Goal: Task Accomplishment & Management: Manage account settings

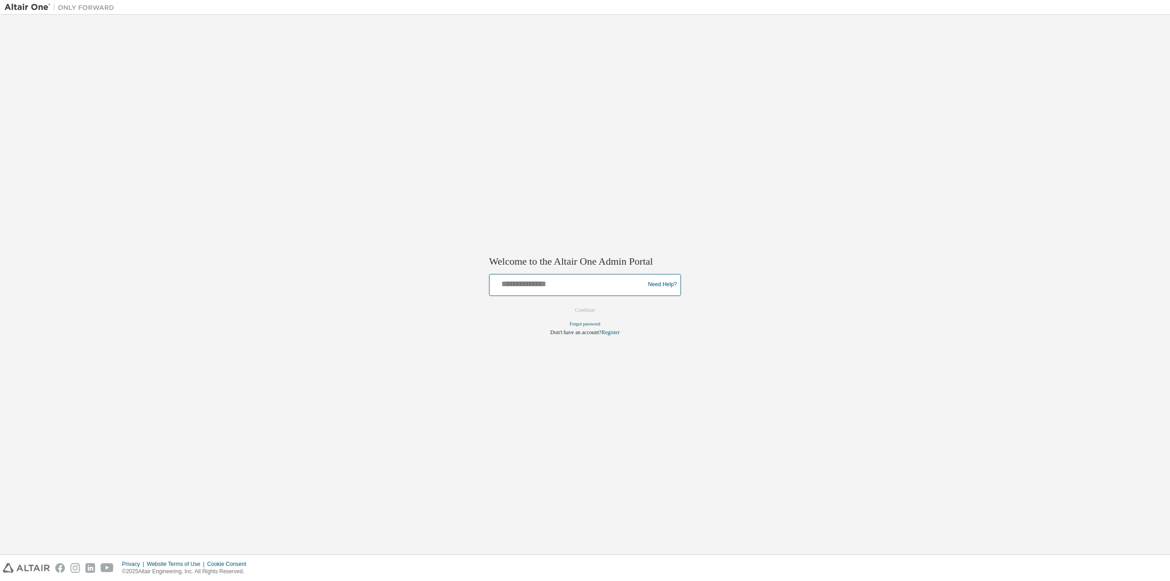
click at [551, 287] on input "text" at bounding box center [568, 282] width 150 height 13
type input "**********"
click at [591, 309] on button "Continue" at bounding box center [584, 310] width 39 height 14
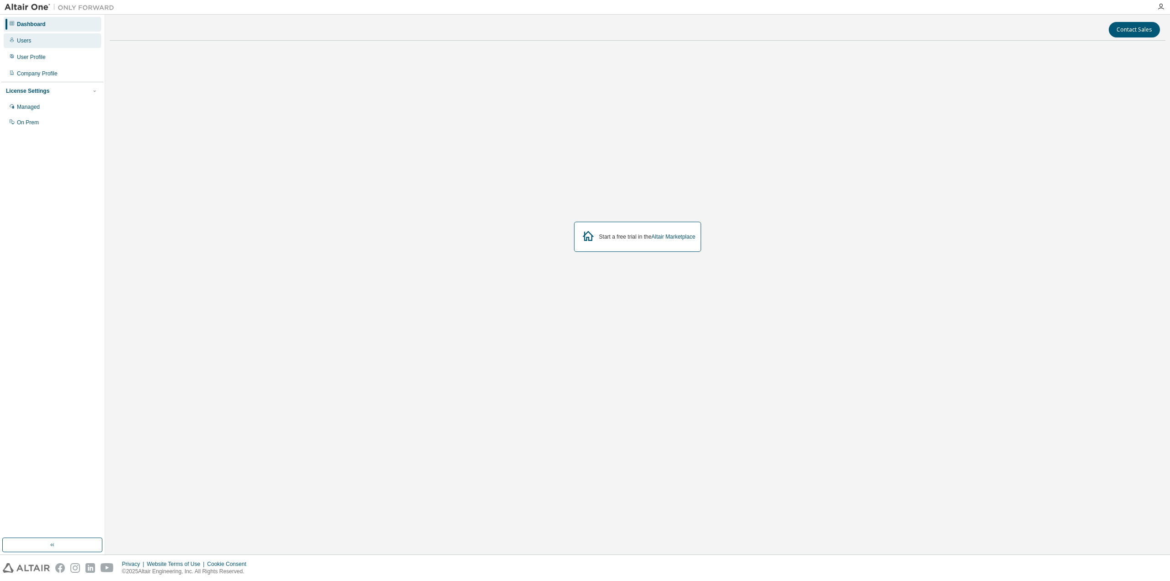
click at [26, 41] on div "Users" at bounding box center [24, 40] width 14 height 7
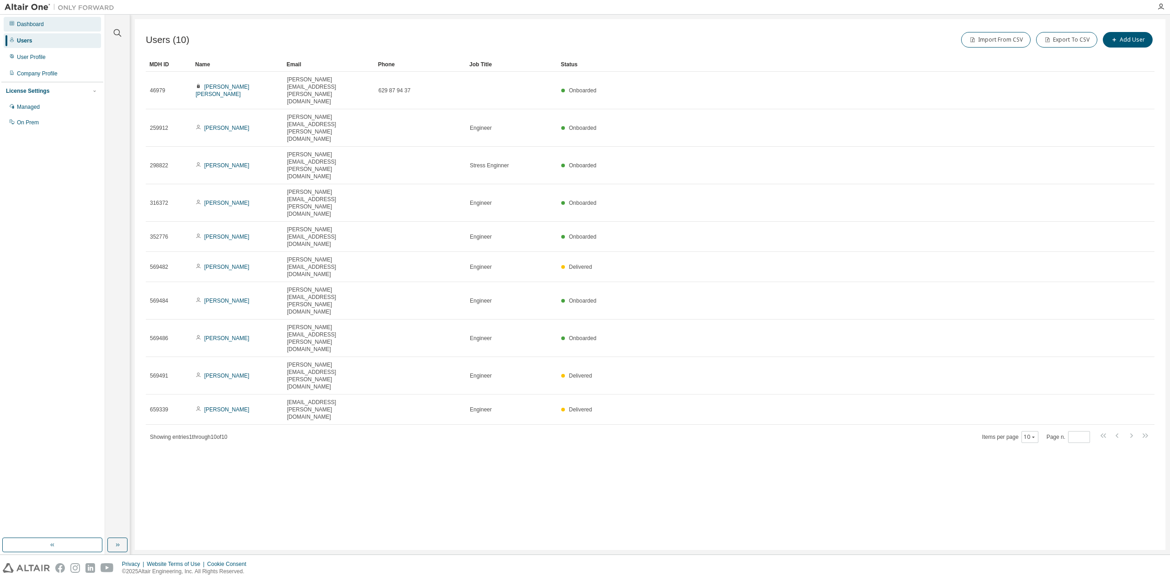
click at [34, 24] on div "Dashboard" at bounding box center [30, 24] width 27 height 7
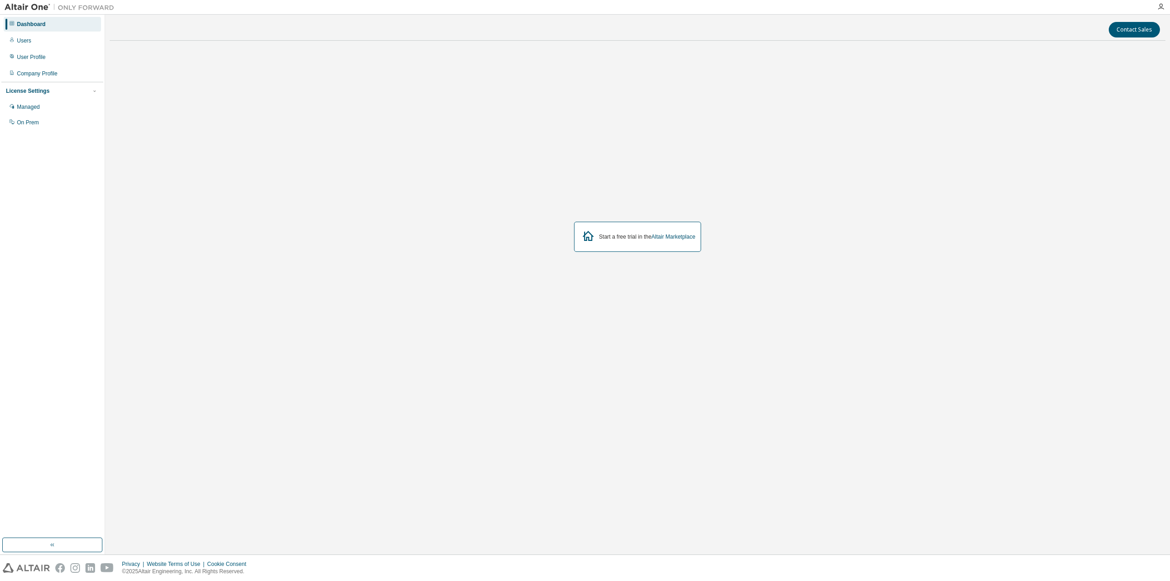
click at [30, 5] on img at bounding box center [62, 7] width 114 height 9
click at [45, 543] on button "button" at bounding box center [52, 544] width 100 height 15
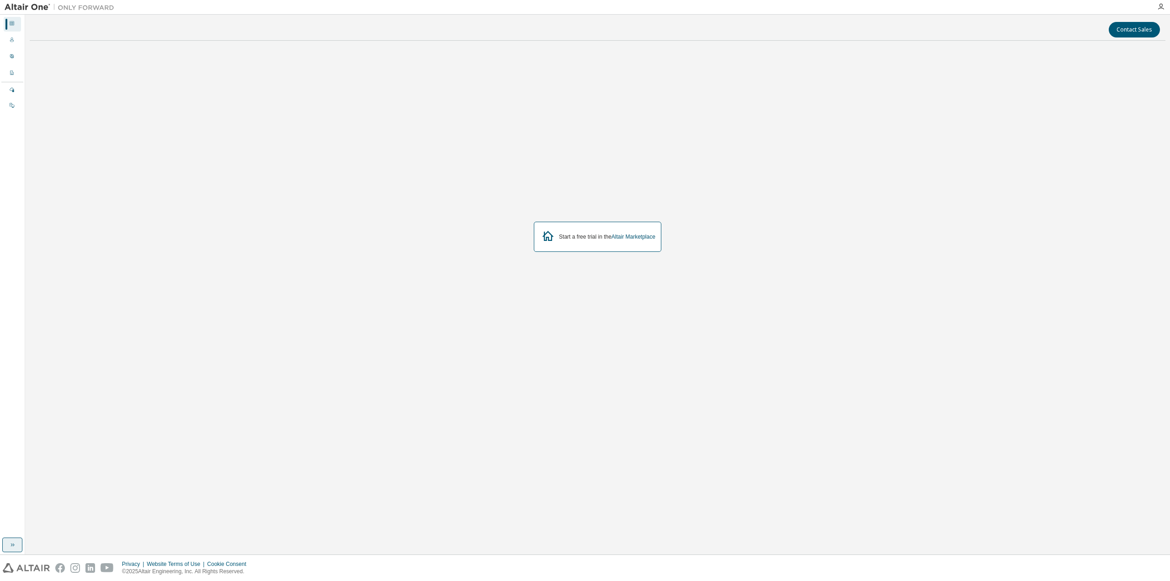
click at [16, 545] on icon "button" at bounding box center [12, 544] width 7 height 7
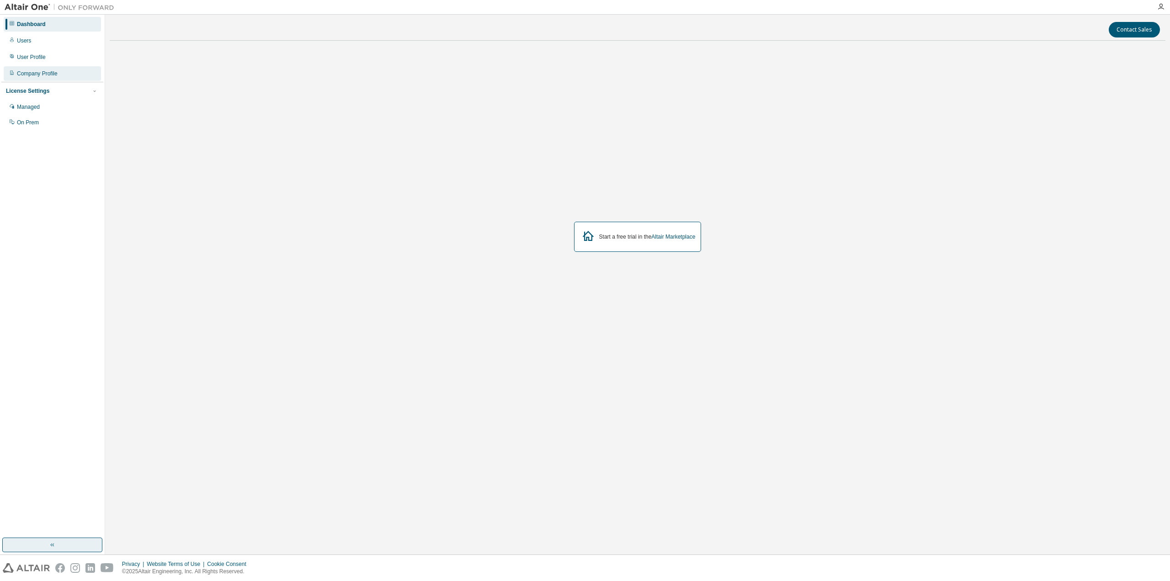
click at [37, 71] on div "Company Profile" at bounding box center [37, 73] width 41 height 7
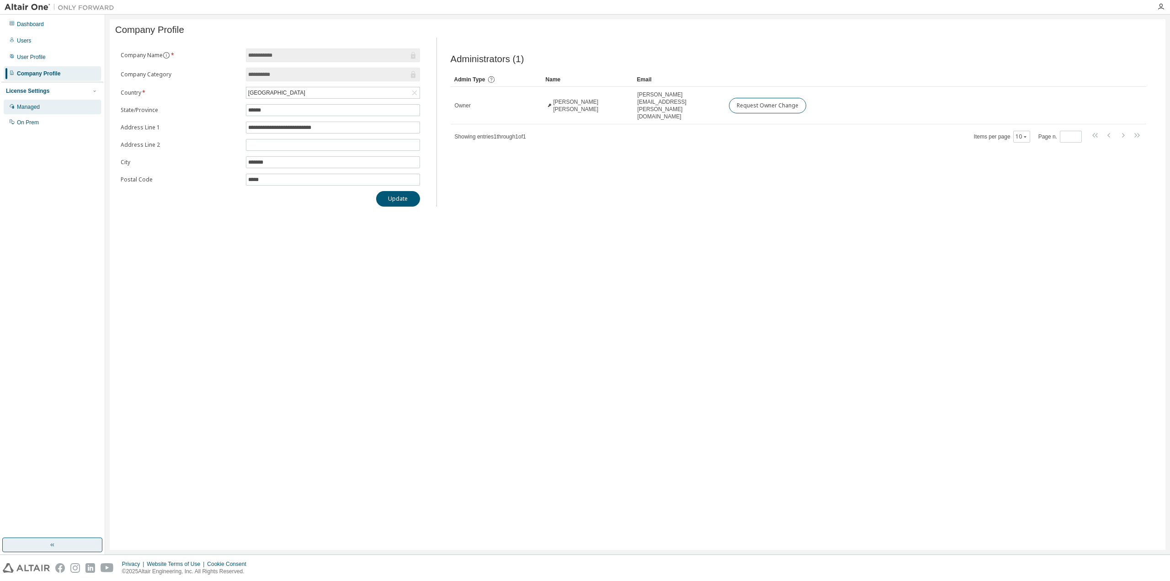
click at [32, 106] on div "Managed" at bounding box center [28, 106] width 23 height 7
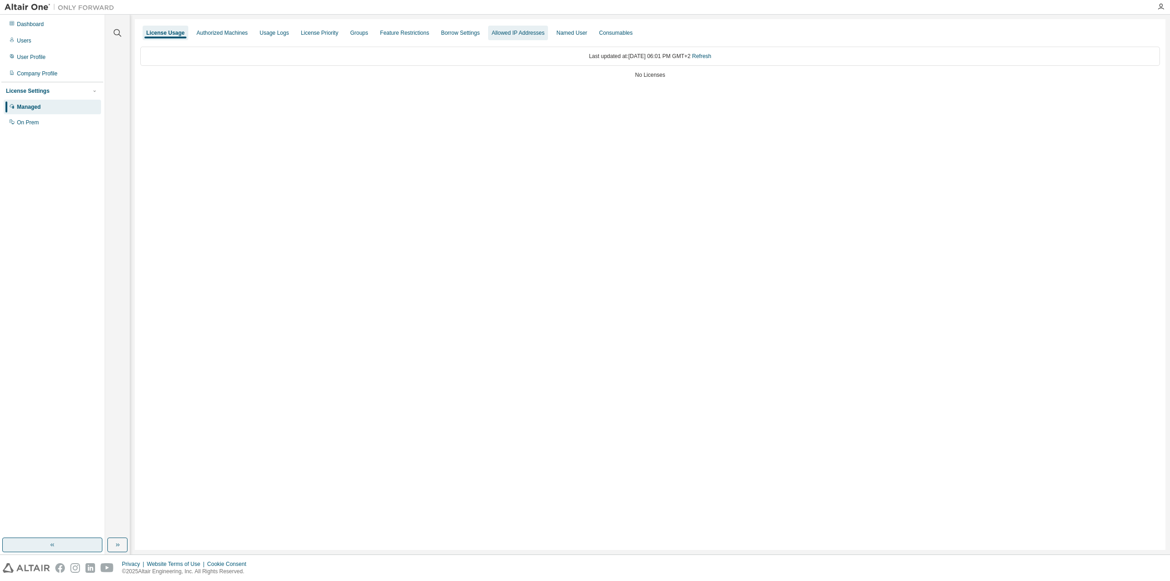
click at [508, 33] on div "Allowed IP Addresses" at bounding box center [518, 32] width 53 height 7
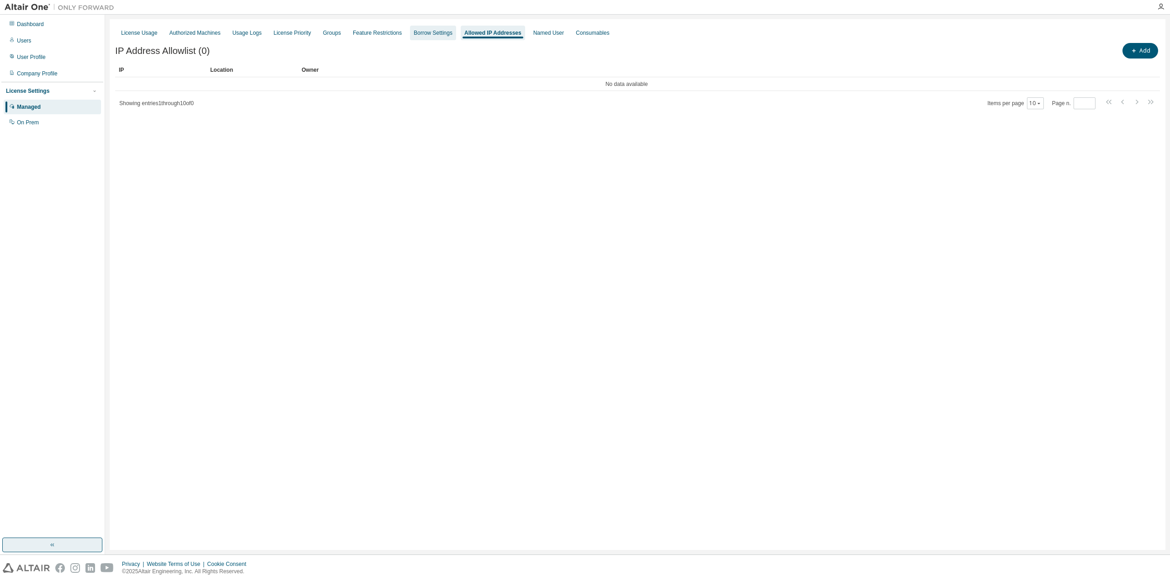
click at [427, 31] on div "Borrow Settings" at bounding box center [432, 32] width 39 height 7
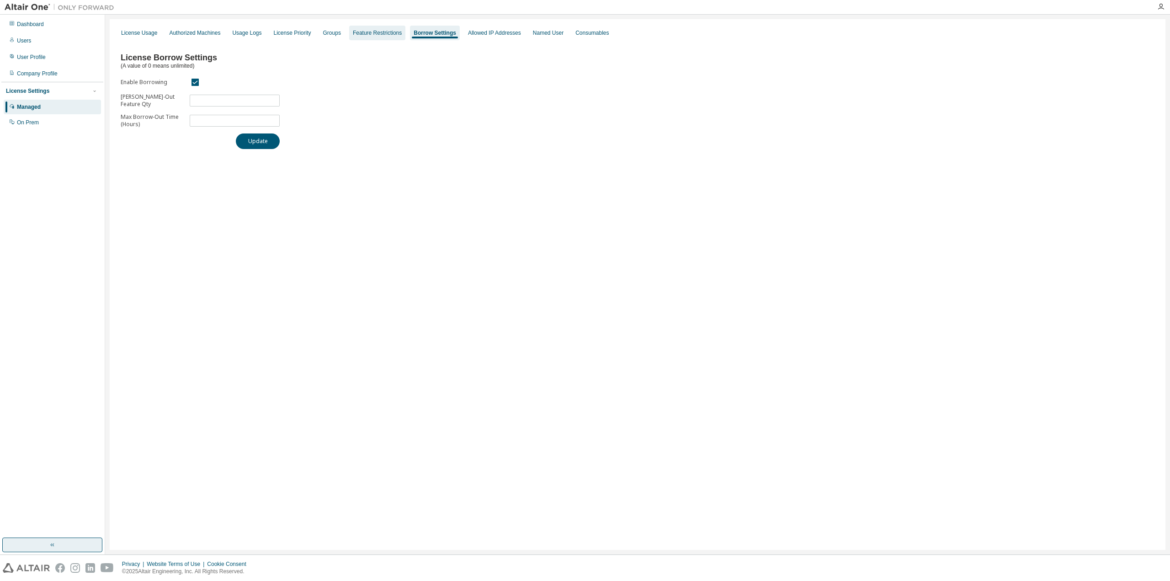
click at [371, 32] on div "Feature Restrictions" at bounding box center [377, 32] width 49 height 7
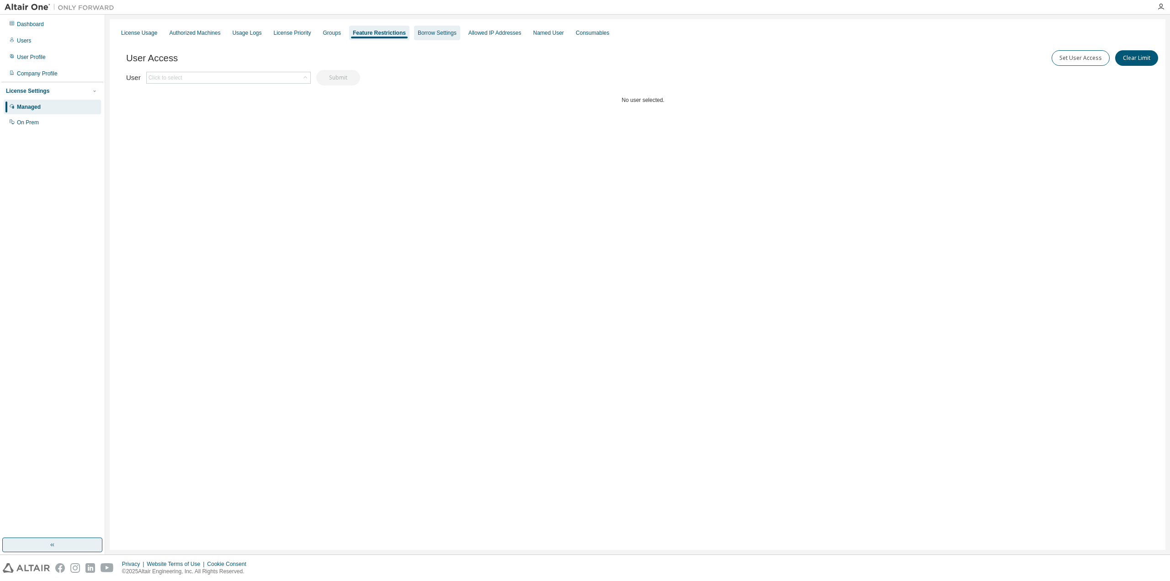
click at [429, 33] on div "Borrow Settings" at bounding box center [437, 32] width 39 height 7
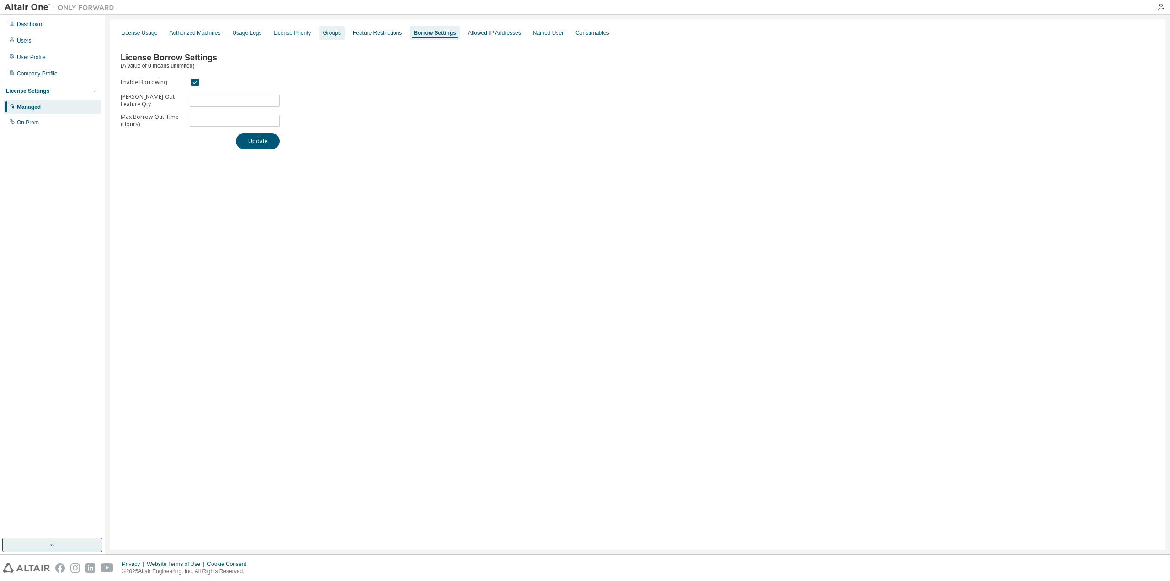
click at [329, 33] on div "Groups" at bounding box center [332, 32] width 18 height 7
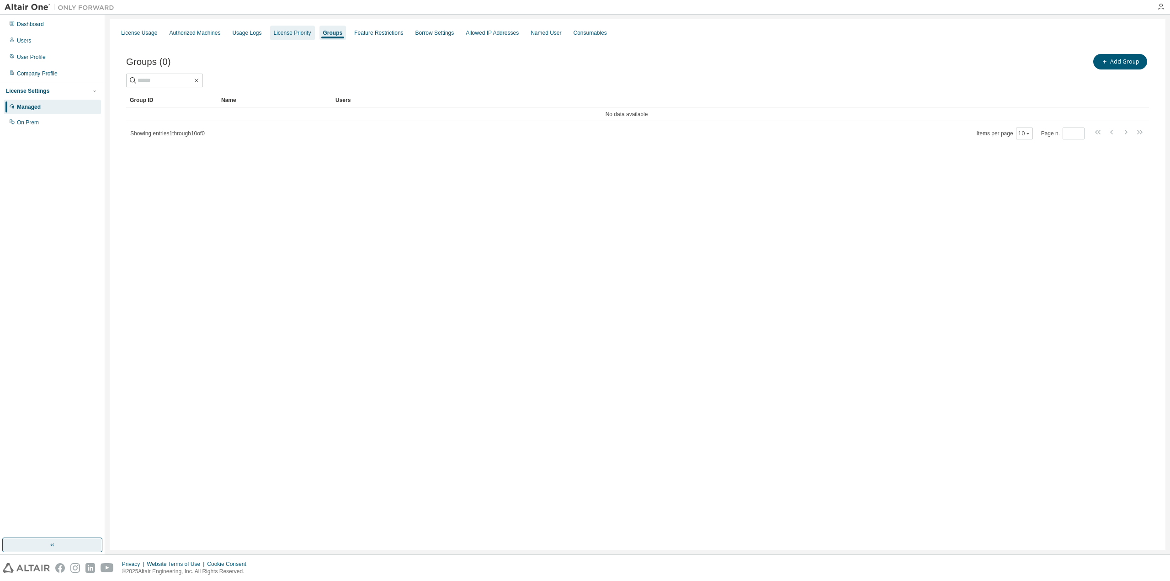
click at [281, 33] on div "License Priority" at bounding box center [292, 32] width 37 height 7
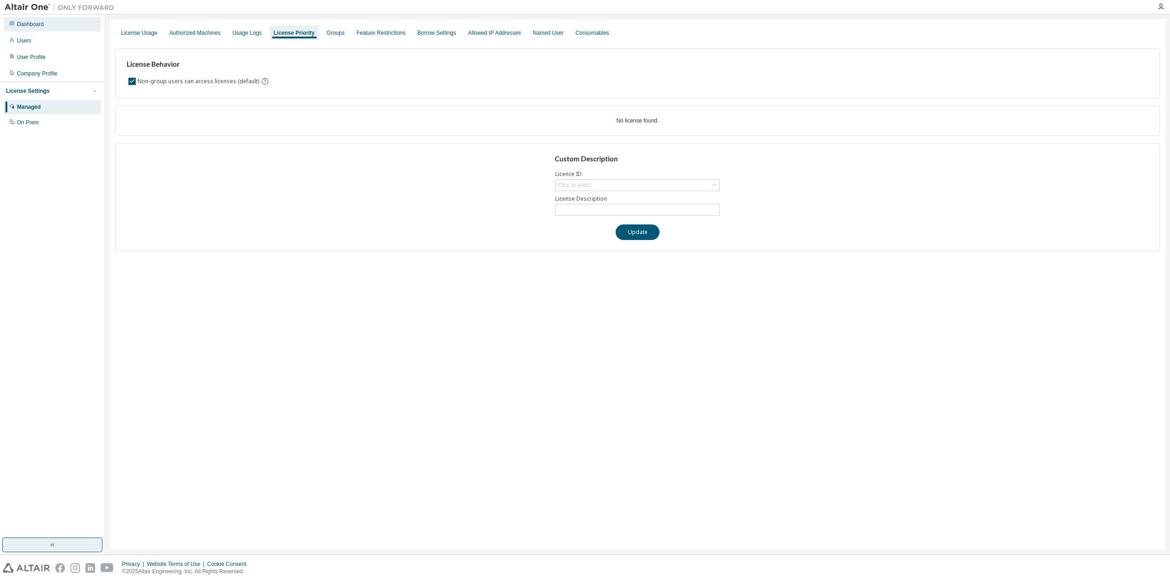
click at [42, 25] on div "Dashboard" at bounding box center [30, 24] width 27 height 7
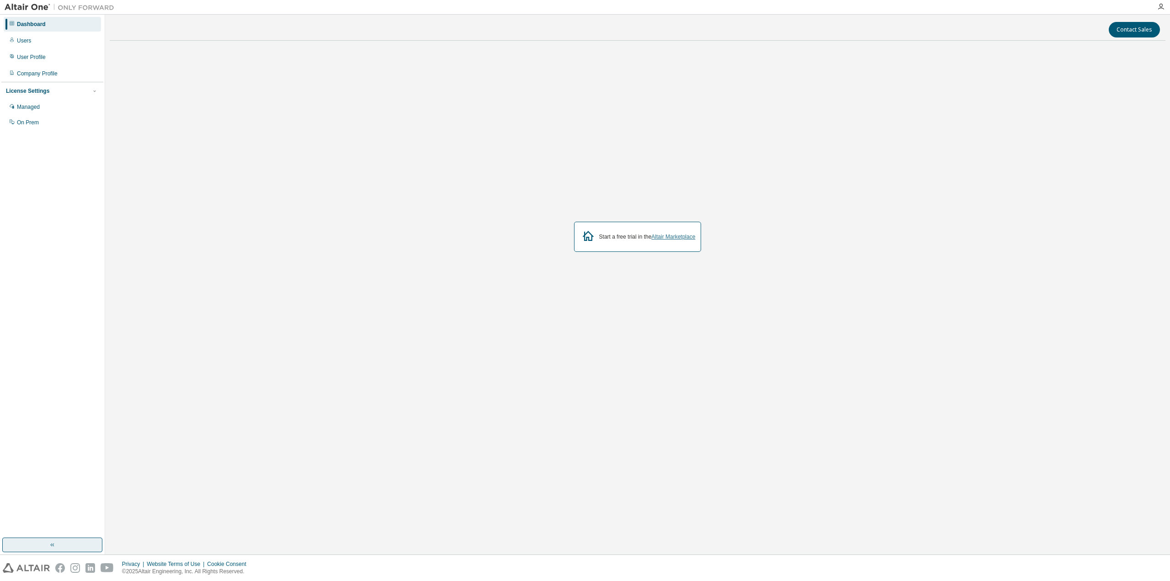
click at [680, 238] on link "Altair Marketplace" at bounding box center [673, 236] width 44 height 6
